Goal: Navigation & Orientation: Find specific page/section

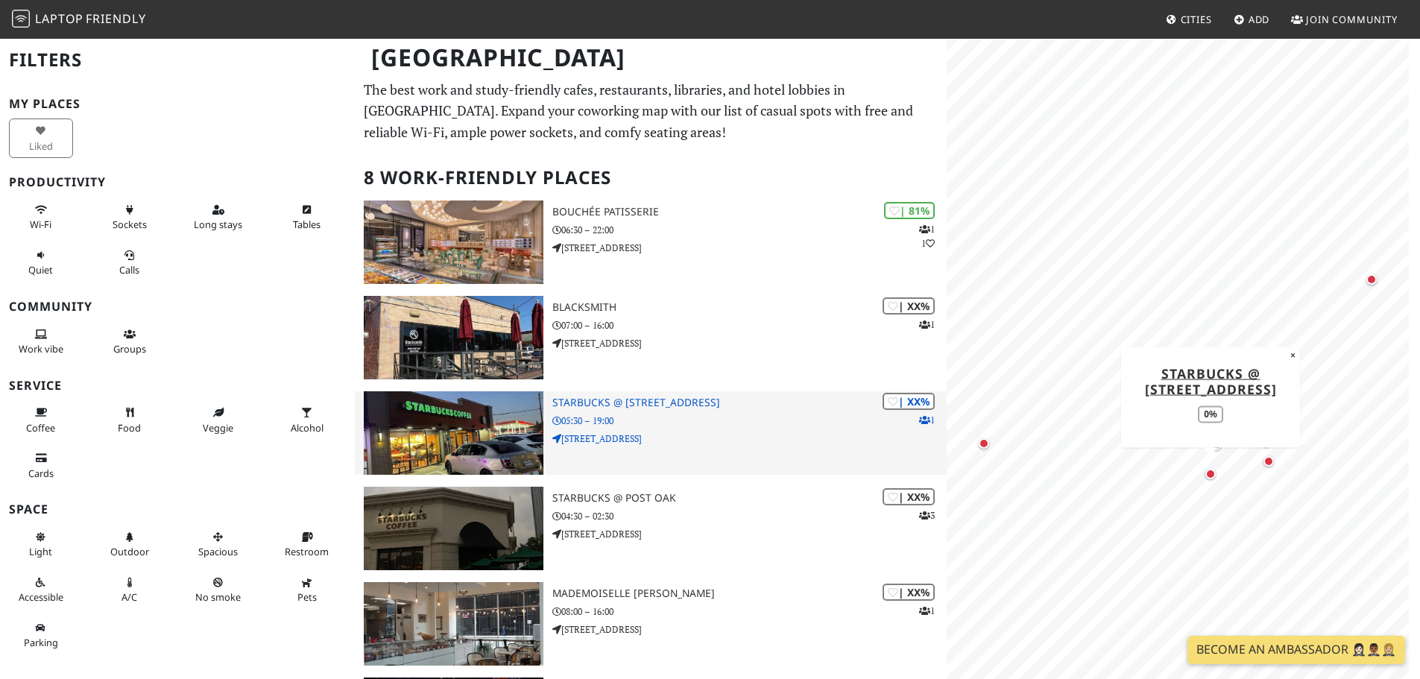
scroll to position [75, 0]
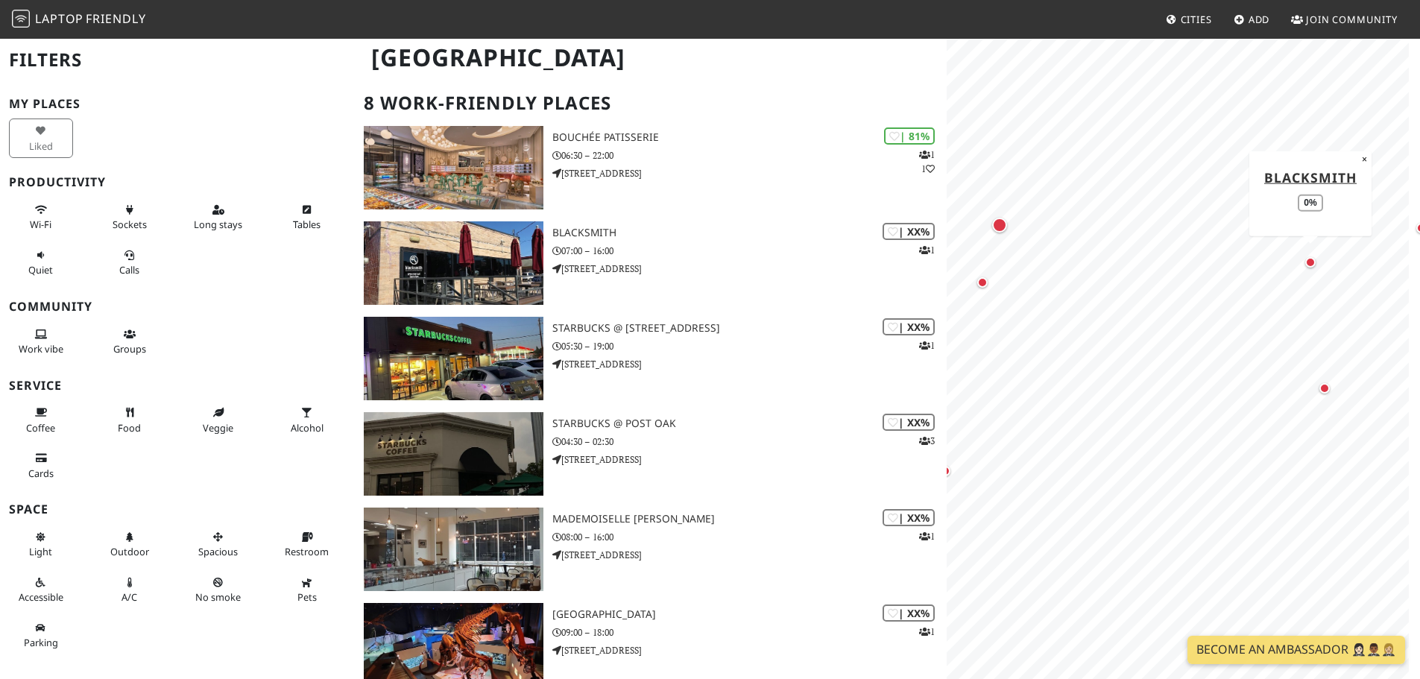
click at [1309, 263] on div "Map marker" at bounding box center [1310, 262] width 10 height 10
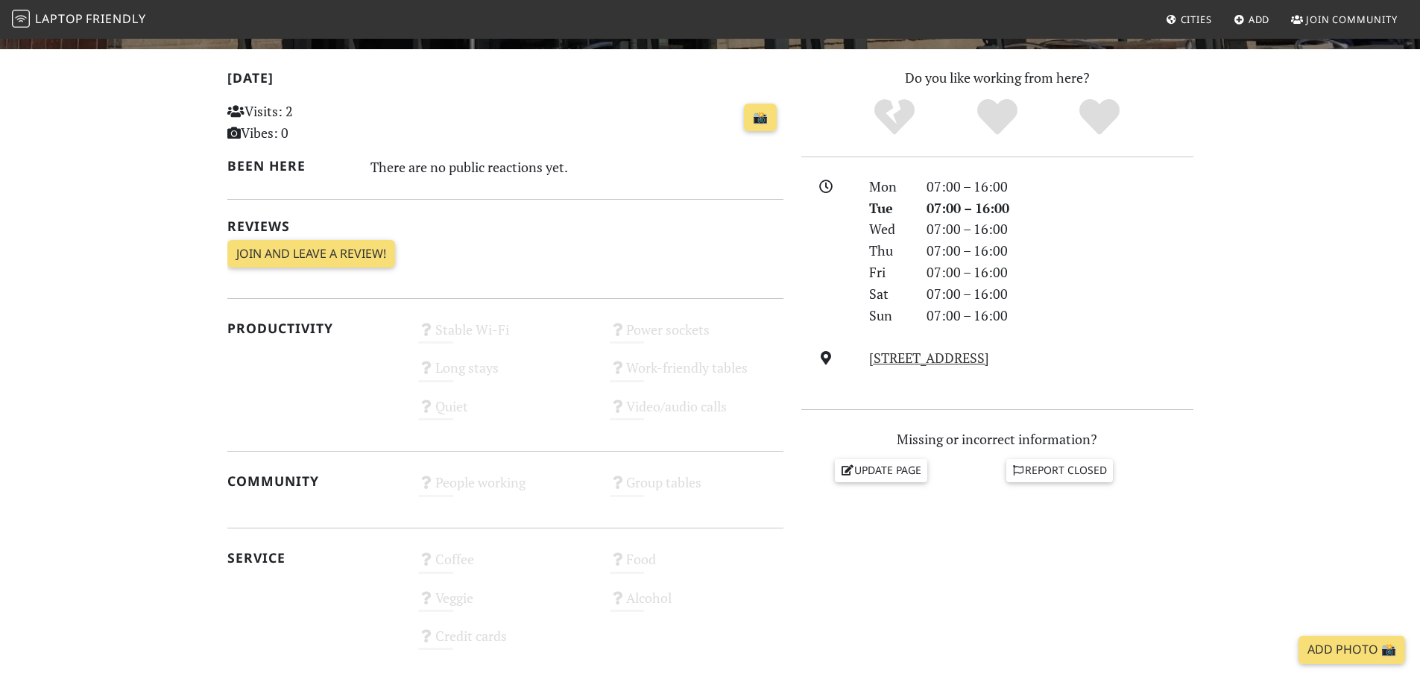
scroll to position [149, 0]
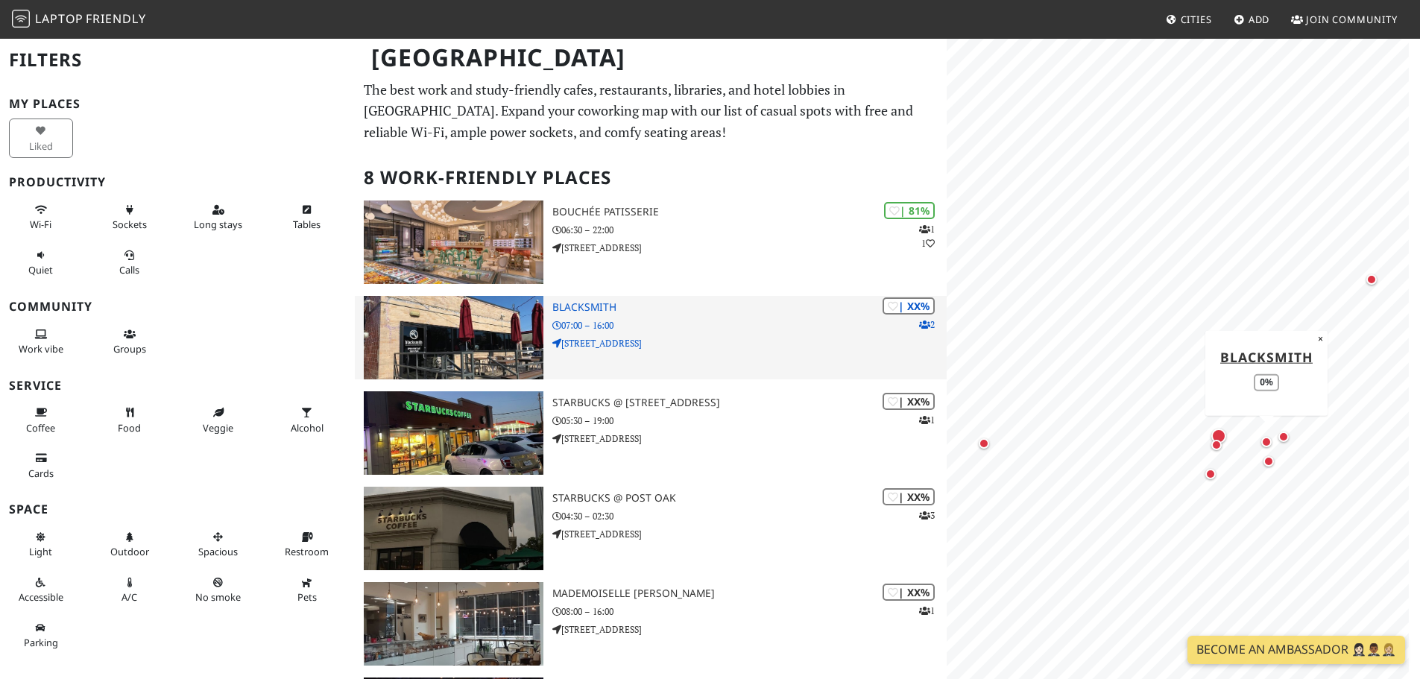
click at [595, 306] on h3 "Blacksmith" at bounding box center [749, 307] width 394 height 13
